Goal: Information Seeking & Learning: Learn about a topic

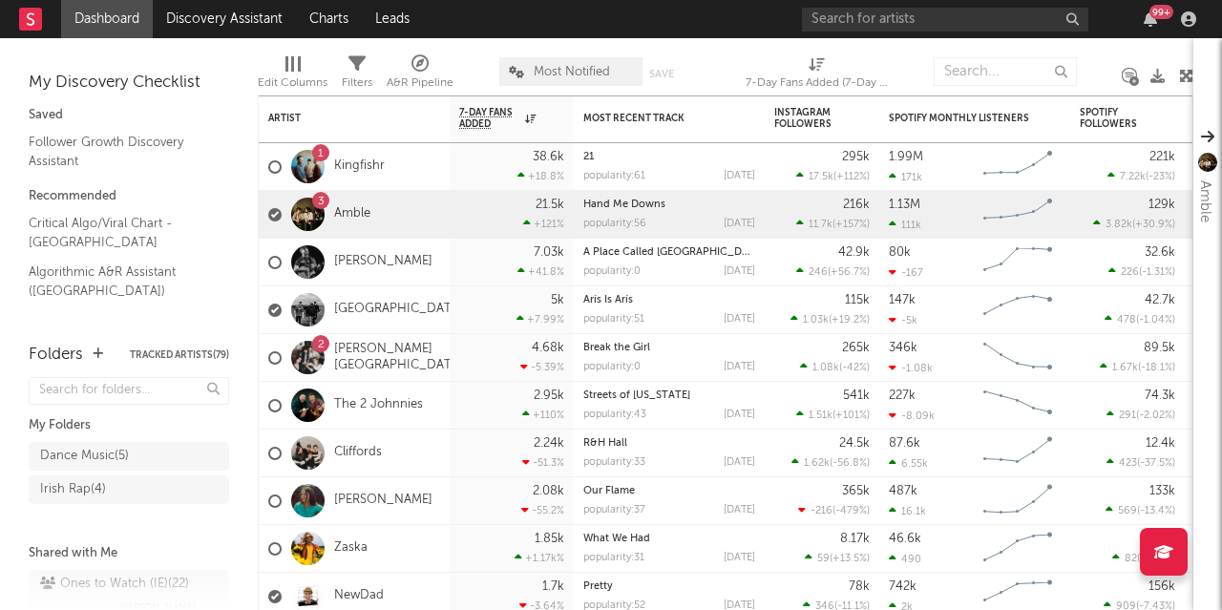
click at [304, 210] on div at bounding box center [307, 214] width 33 height 33
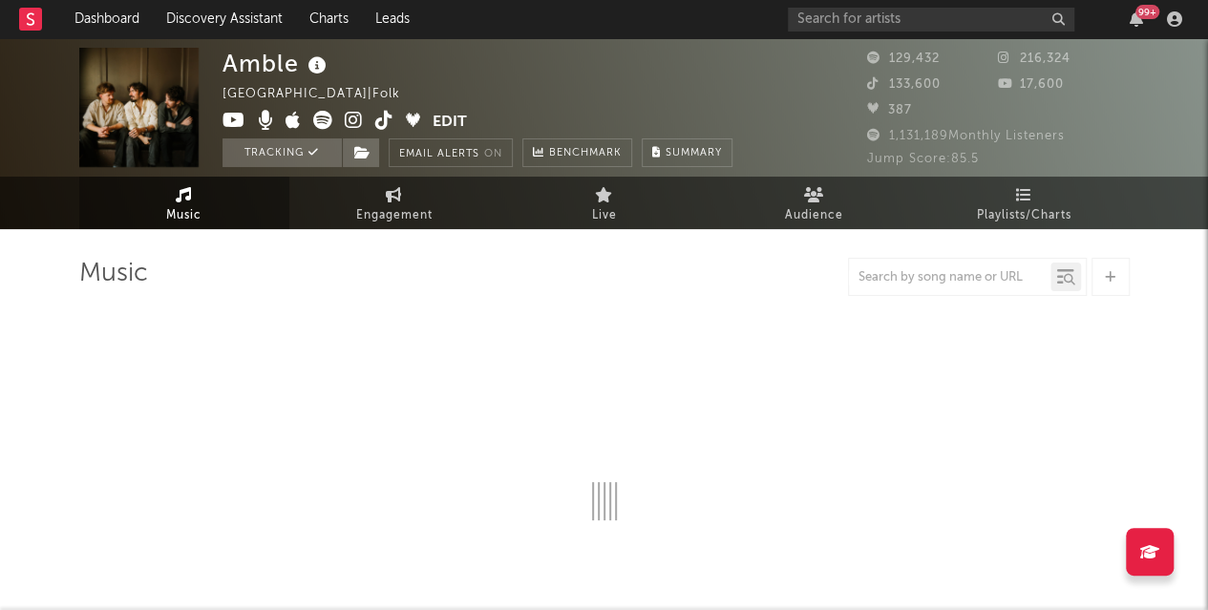
select select "6m"
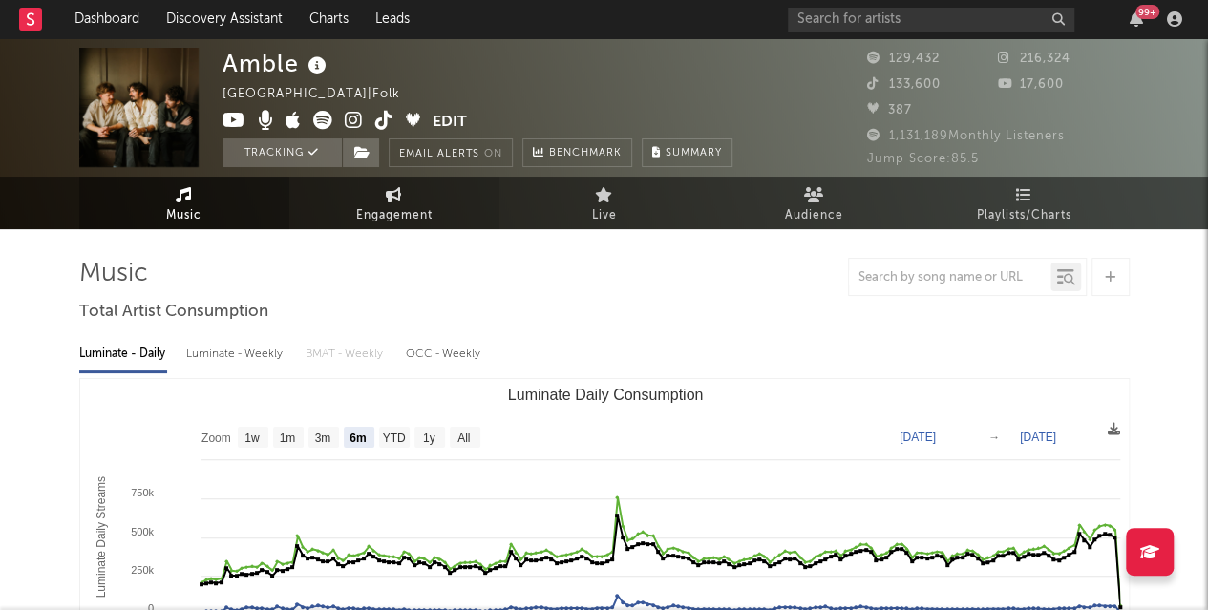
click at [401, 196] on icon at bounding box center [394, 194] width 16 height 15
select select "1w"
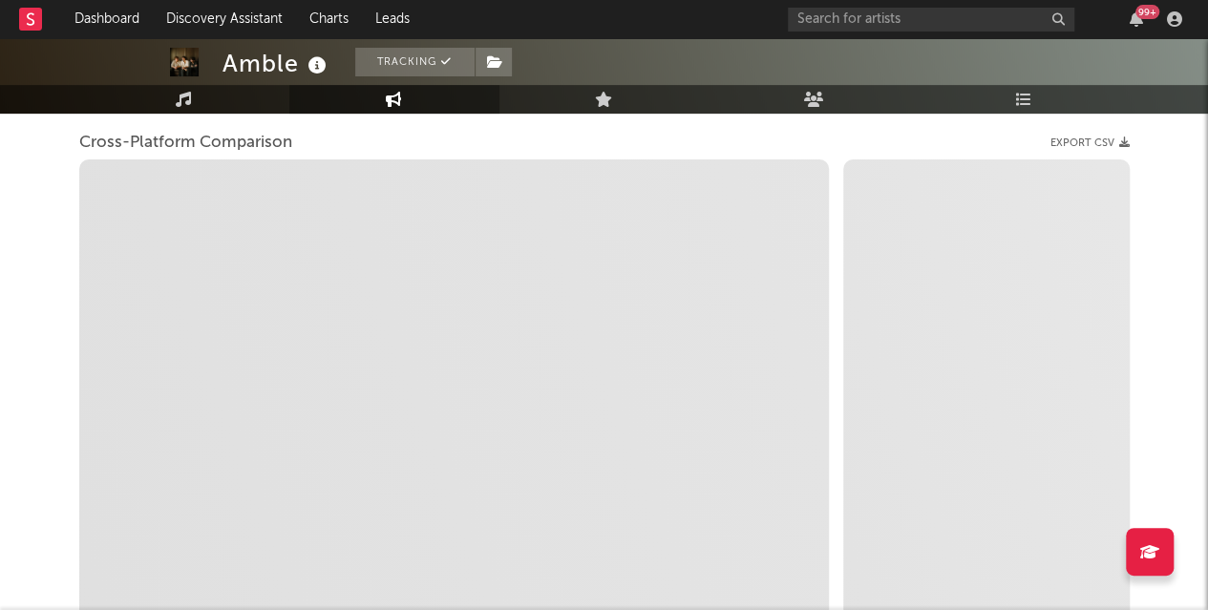
scroll to position [250, 0]
select select "1m"
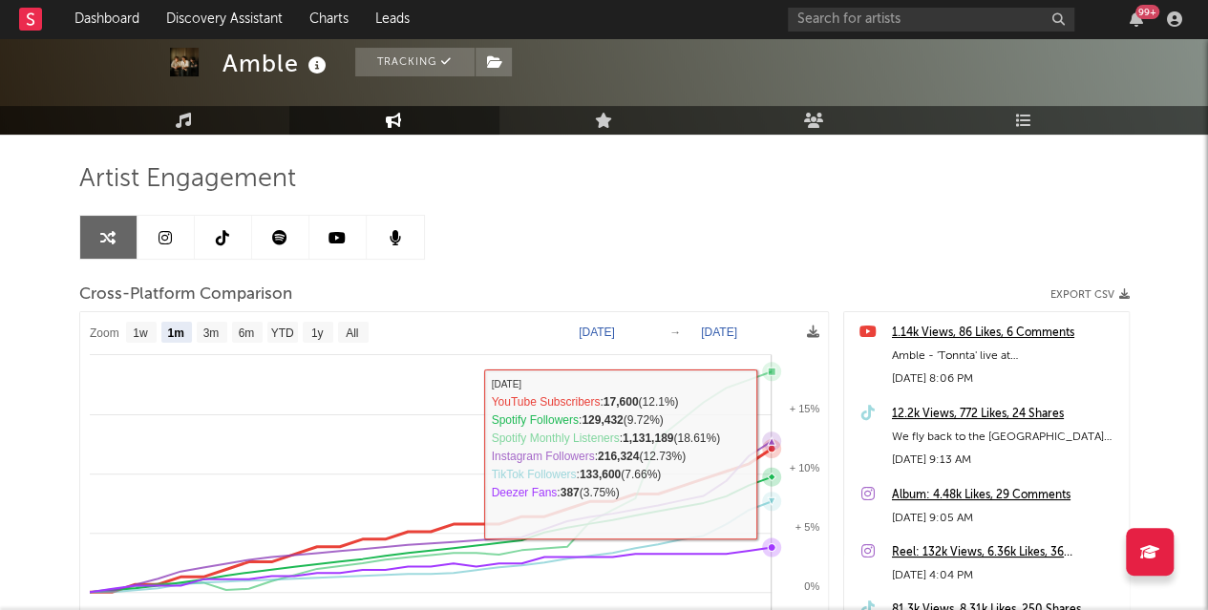
scroll to position [0, 0]
